Goal: Navigation & Orientation: Find specific page/section

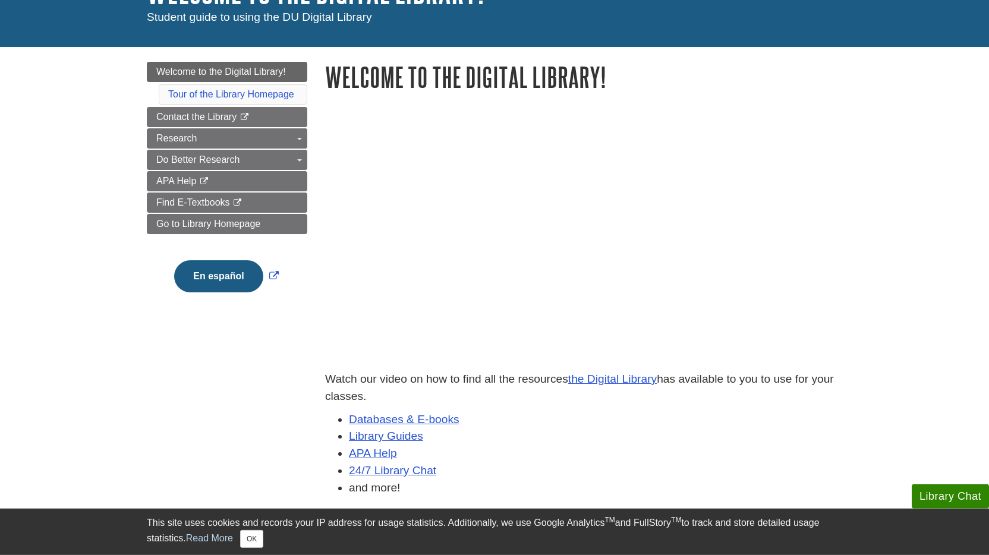
scroll to position [104, 0]
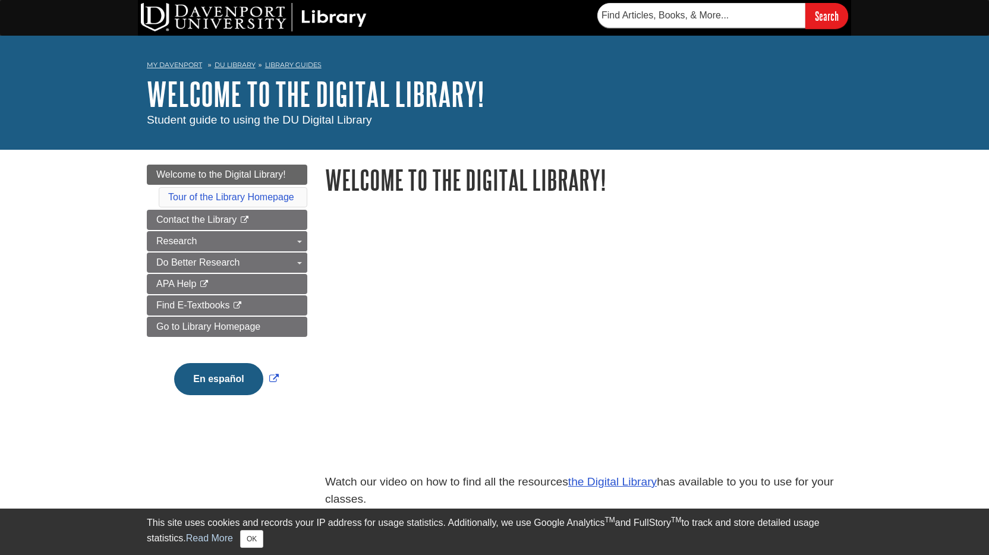
scroll to position [105, 0]
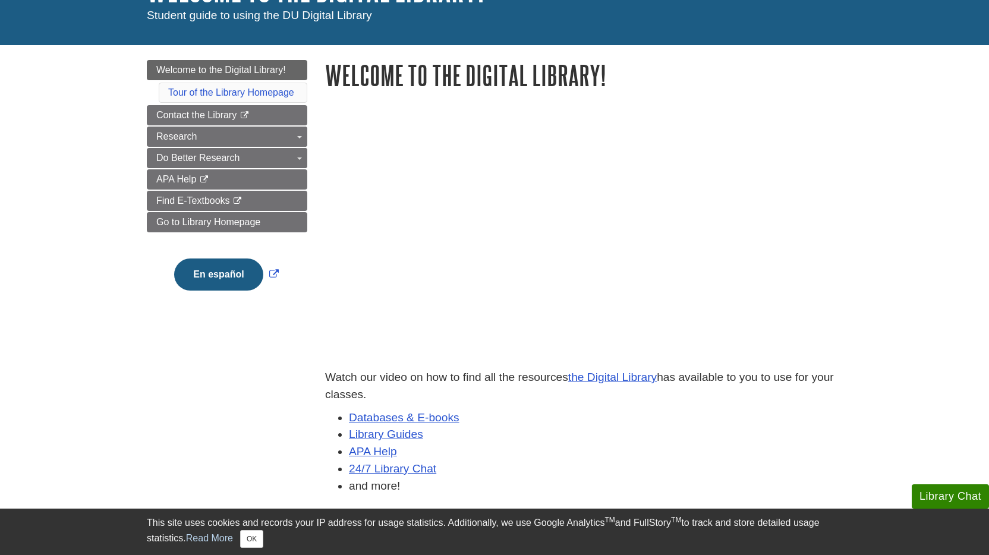
click at [602, 385] on p "Watch our video on how to find all the resources the Digital Library has availa…" at bounding box center [583, 386] width 517 height 34
click at [576, 385] on p "Watch our video on how to find all the resources the Digital Library has availa…" at bounding box center [583, 386] width 517 height 34
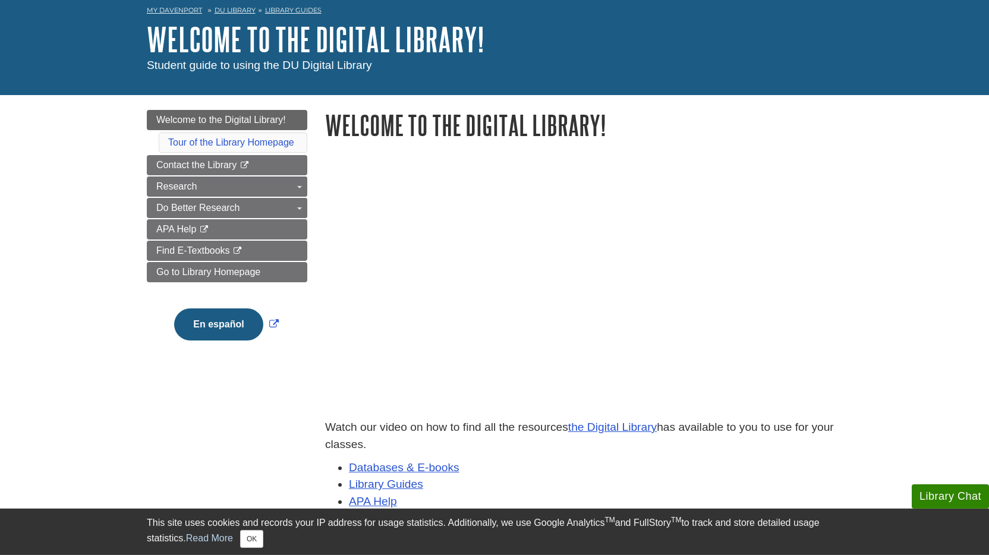
scroll to position [34, 0]
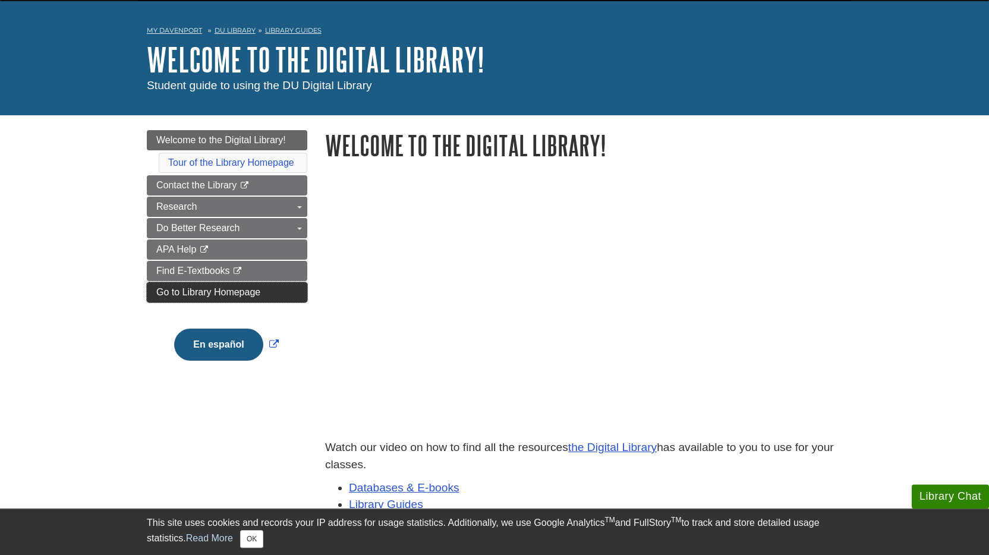
click at [191, 295] on link "Go to Library Homepage" at bounding box center [227, 292] width 160 height 20
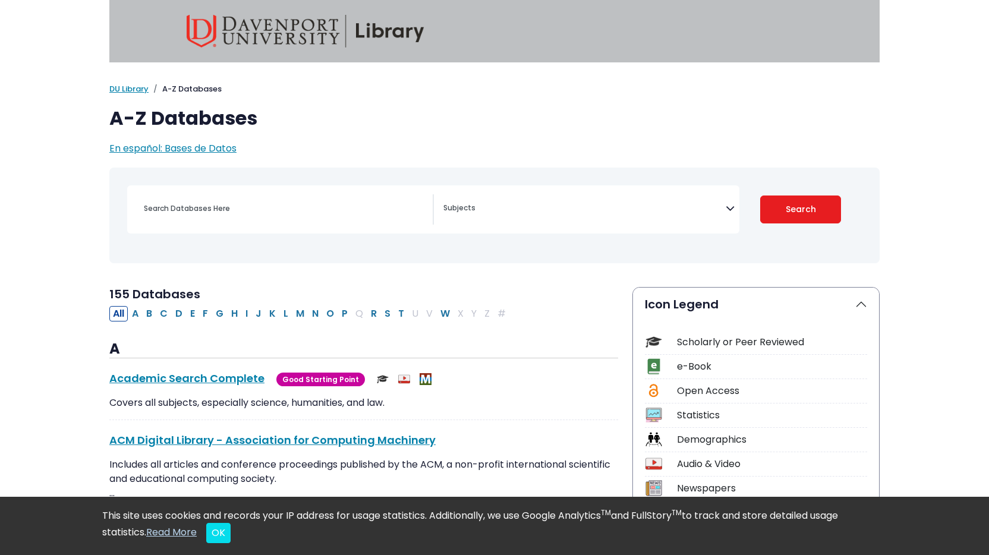
select select "Database Subject Filter"
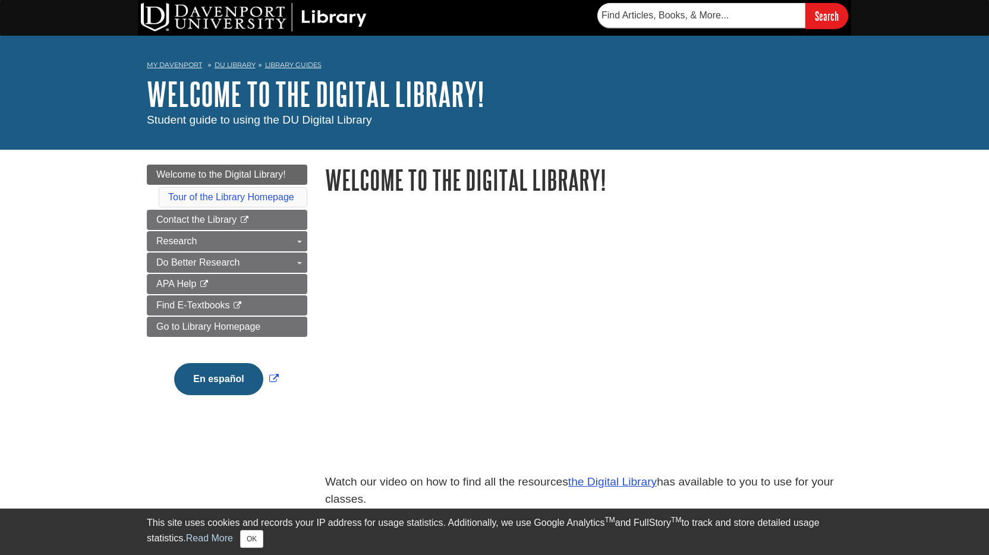
scroll to position [35, 0]
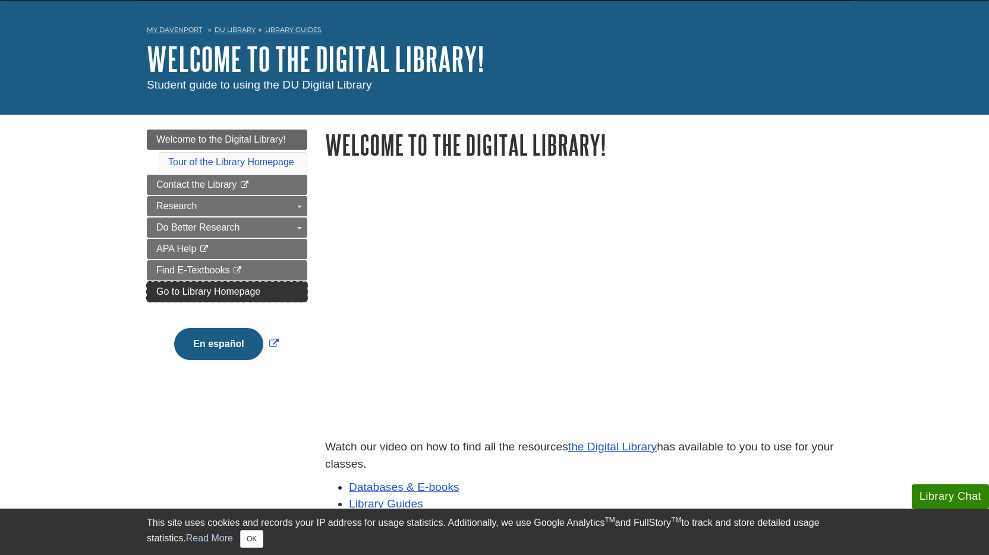
click at [191, 291] on span "Go to Library Homepage" at bounding box center [208, 292] width 104 height 10
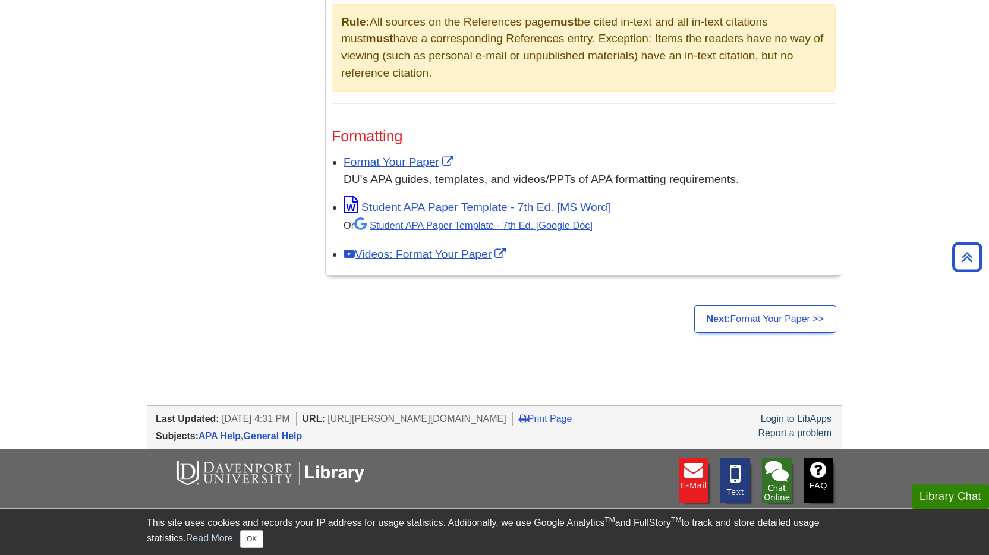
scroll to position [911, 0]
